Goal: Transaction & Acquisition: Download file/media

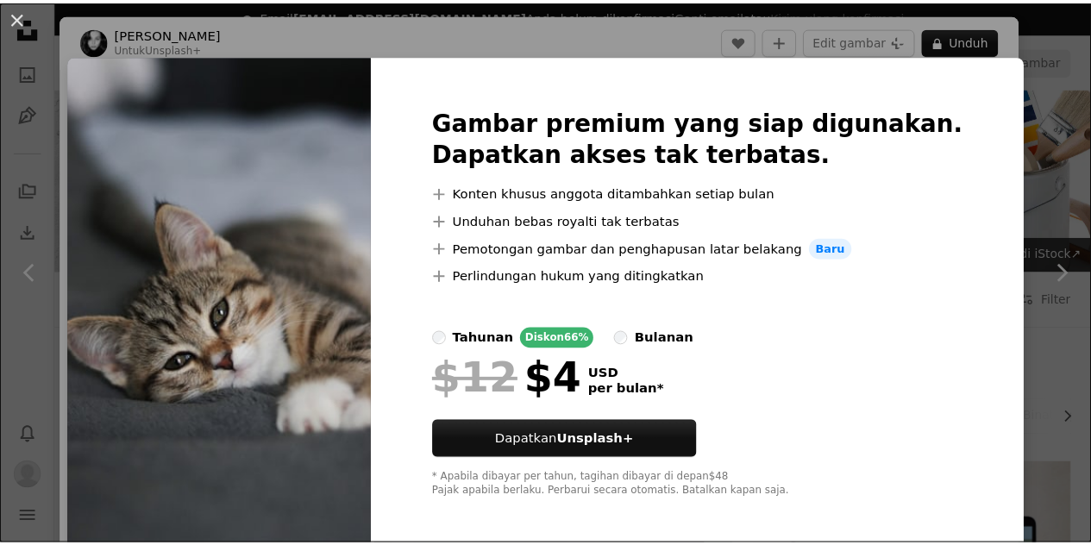
scroll to position [1868, 0]
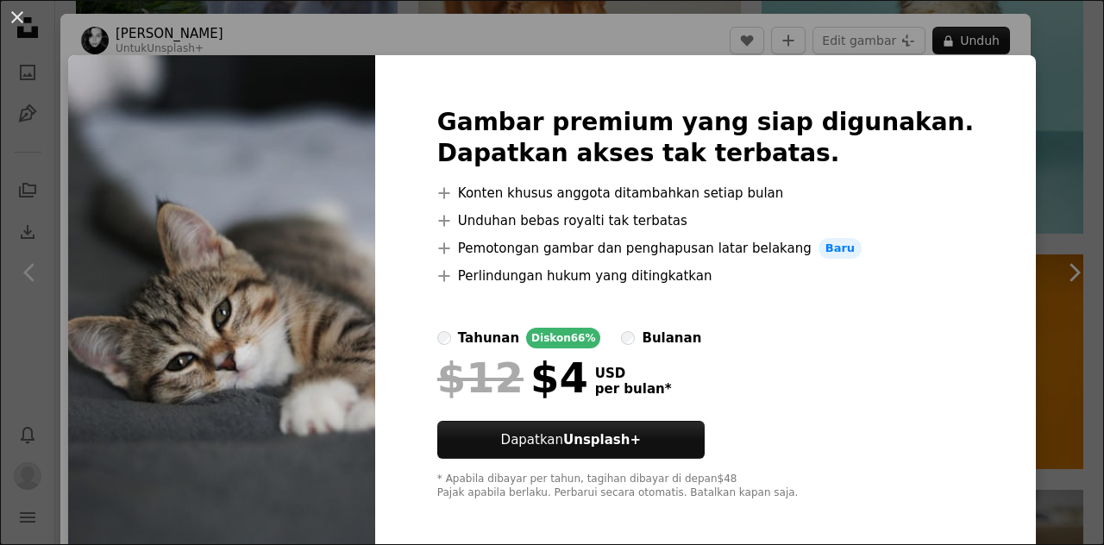
click at [1015, 134] on div "An X shape Gambar premium yang siap digunakan. Dapatkan akses tak terbatas. A p…" at bounding box center [552, 272] width 1104 height 545
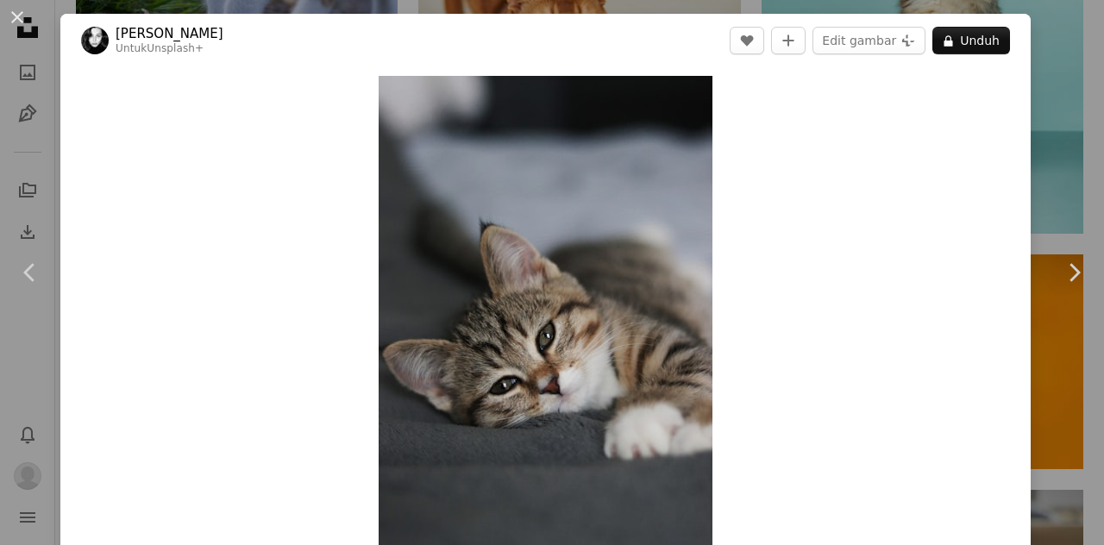
click at [1046, 70] on div "An X shape Chevron left Chevron right [PERSON_NAME] Untuk Unsplash+ A heart A p…" at bounding box center [552, 272] width 1104 height 545
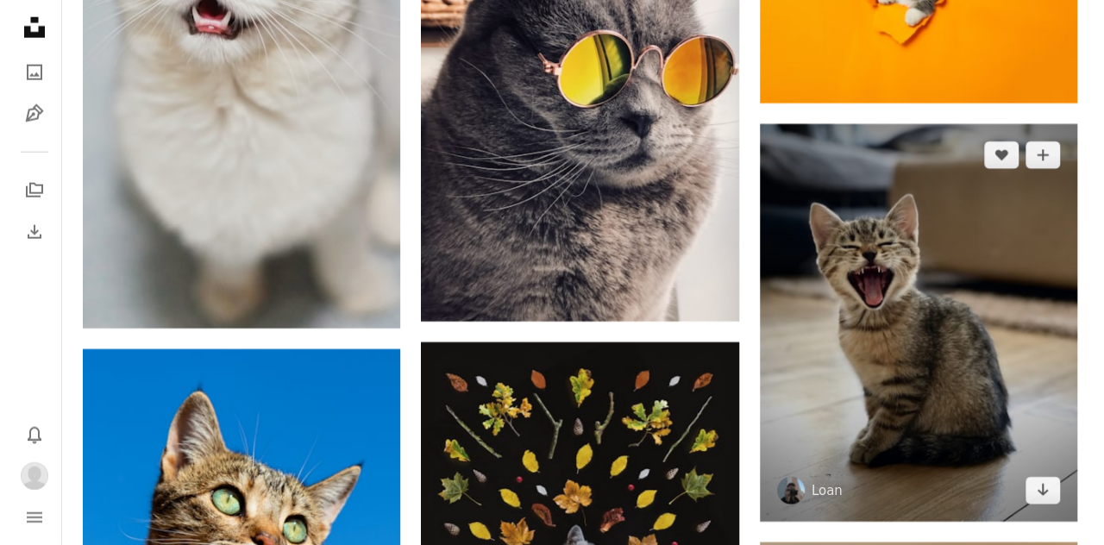
scroll to position [2210, 0]
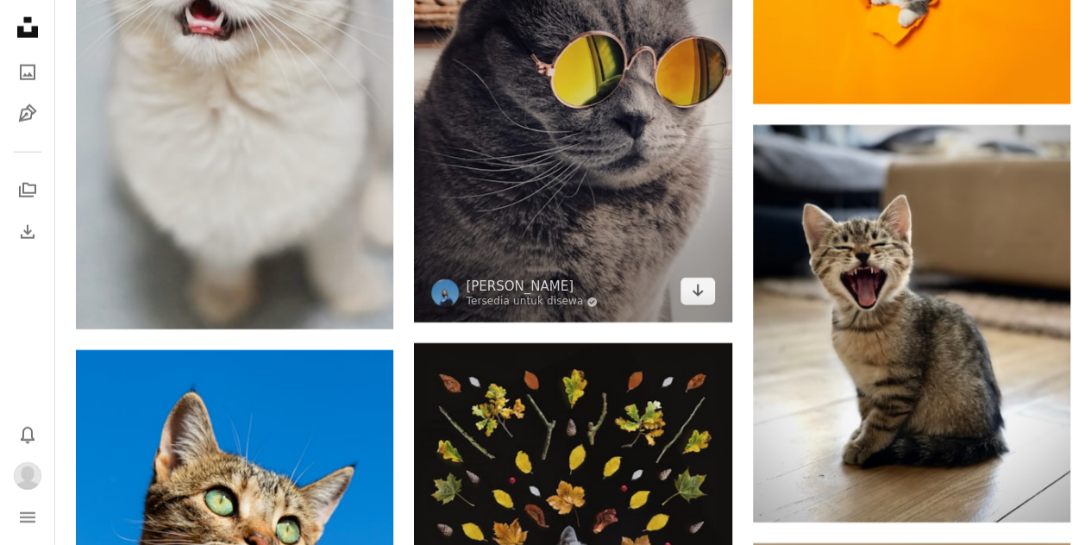
click at [637, 270] on img at bounding box center [572, 111] width 317 height 424
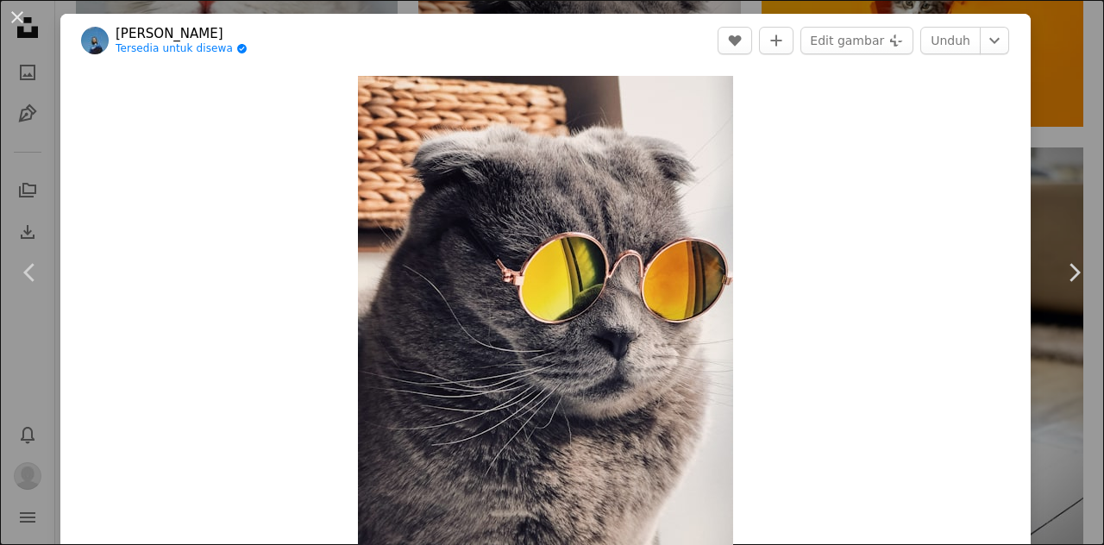
click at [1039, 61] on div "An X shape Chevron left Chevron right [PERSON_NAME] Tersedia untuk disewa A che…" at bounding box center [552, 272] width 1104 height 545
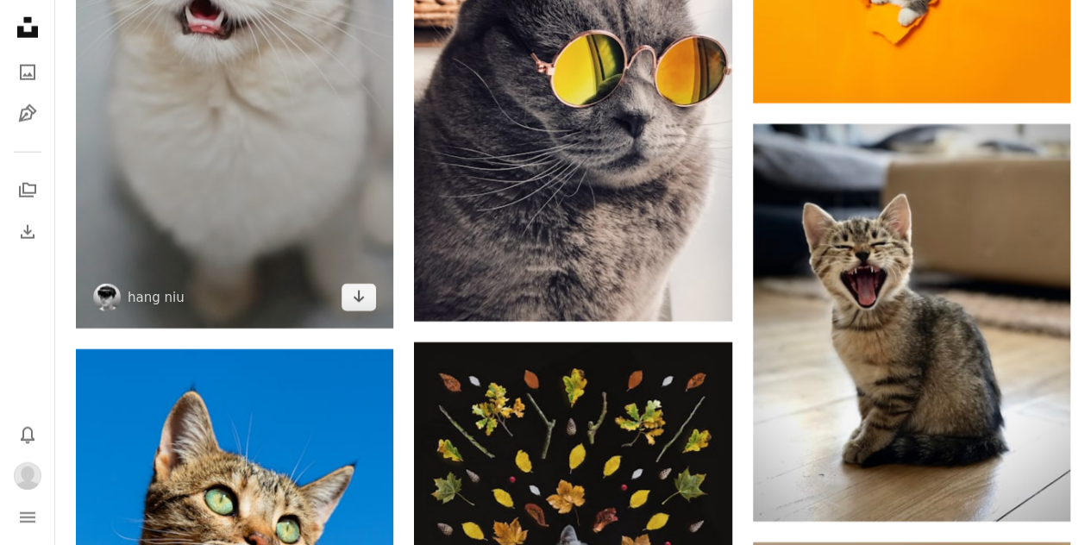
scroll to position [2212, 0]
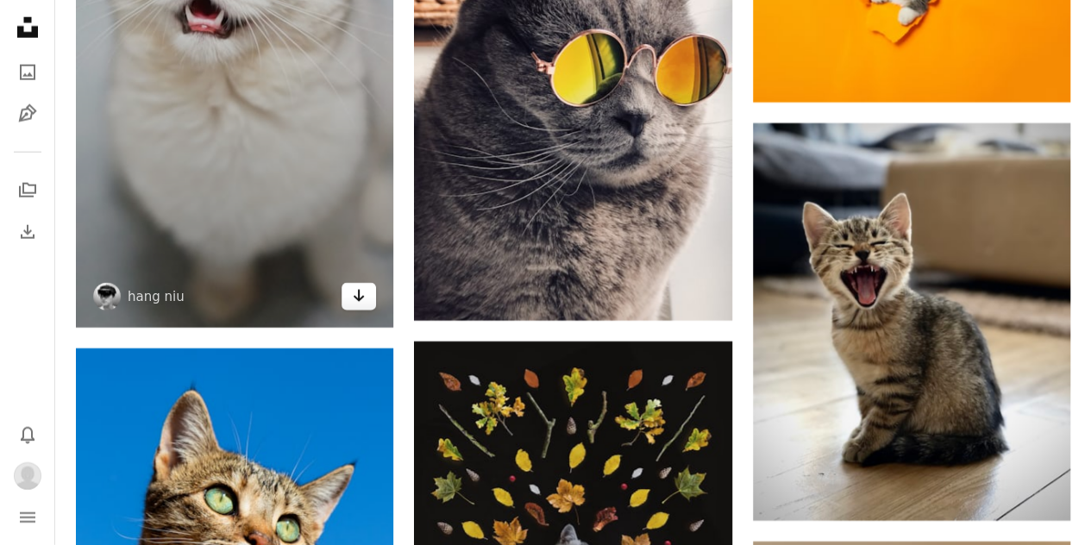
click at [359, 292] on icon "Unduh" at bounding box center [359, 296] width 11 height 12
